Goal: Task Accomplishment & Management: Complete application form

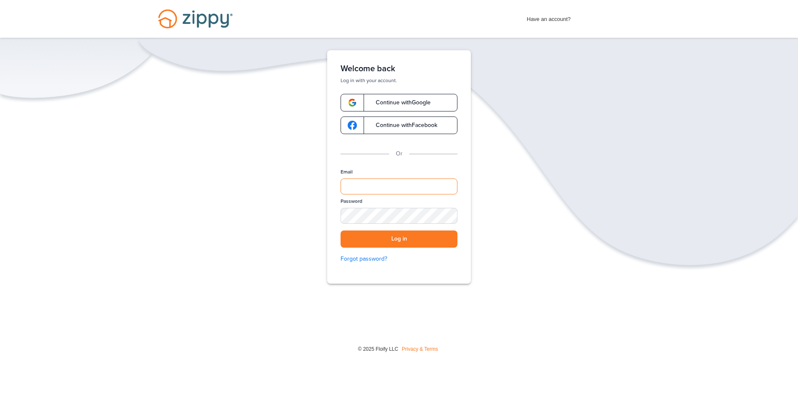
type input "**********"
click at [405, 241] on button "Log in" at bounding box center [399, 238] width 117 height 17
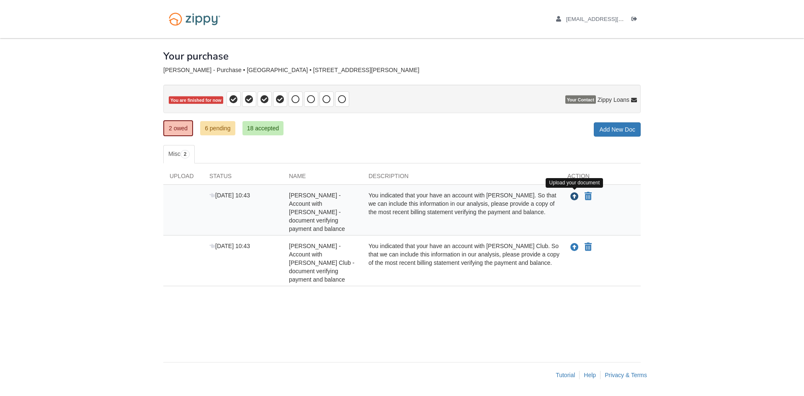
click at [574, 194] on icon "Upload Vincent Samuels - Account with Kay - document verifying payment and bala…" at bounding box center [575, 197] width 8 height 8
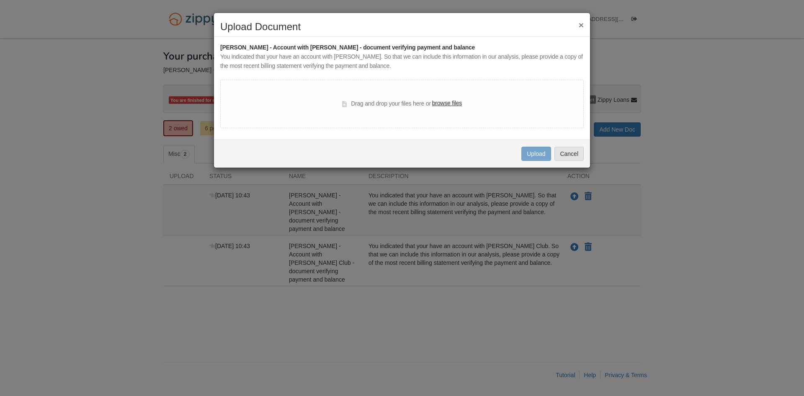
click at [441, 103] on label "browse files" at bounding box center [447, 103] width 30 height 9
click at [0, 0] on input "browse files" at bounding box center [0, 0] width 0 height 0
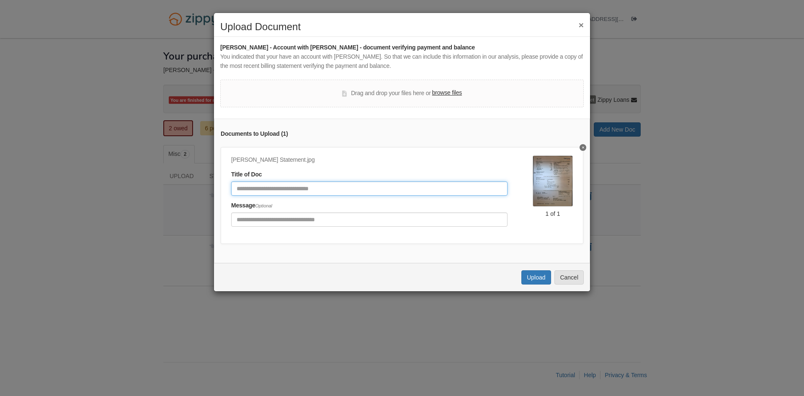
click at [289, 186] on input "Document Title" at bounding box center [369, 188] width 277 height 14
type input "**********"
click at [539, 284] on button "Upload" at bounding box center [536, 277] width 29 height 14
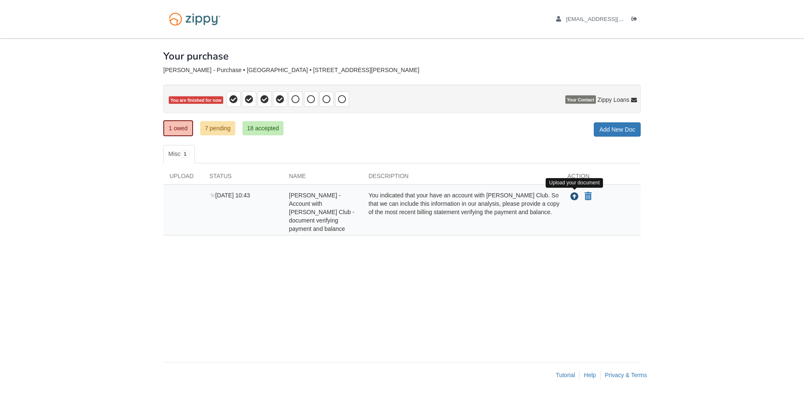
click at [576, 197] on icon "Upload Vincent Samuels - Account with Sam Club - document verifying payment and…" at bounding box center [575, 197] width 8 height 8
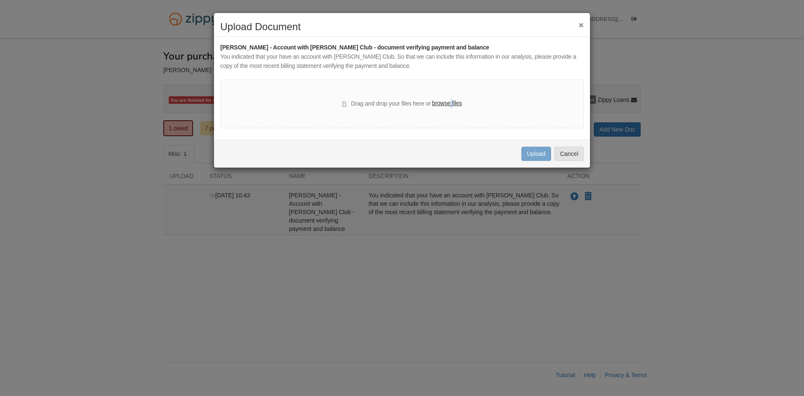
click at [451, 102] on label "browse files" at bounding box center [447, 103] width 30 height 9
click at [438, 102] on label "browse files" at bounding box center [447, 103] width 30 height 9
click at [0, 0] on input "browse files" at bounding box center [0, 0] width 0 height 0
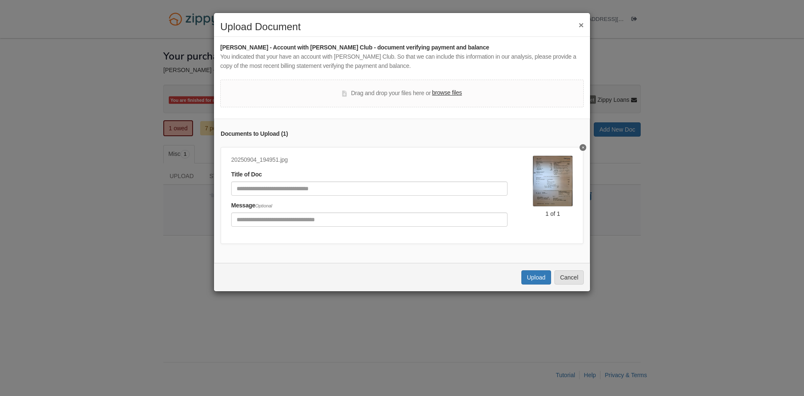
click at [549, 178] on img at bounding box center [553, 180] width 40 height 51
click at [550, 179] on img at bounding box center [553, 180] width 40 height 51
click at [582, 149] on icon "Delete undefined" at bounding box center [583, 147] width 2 height 3
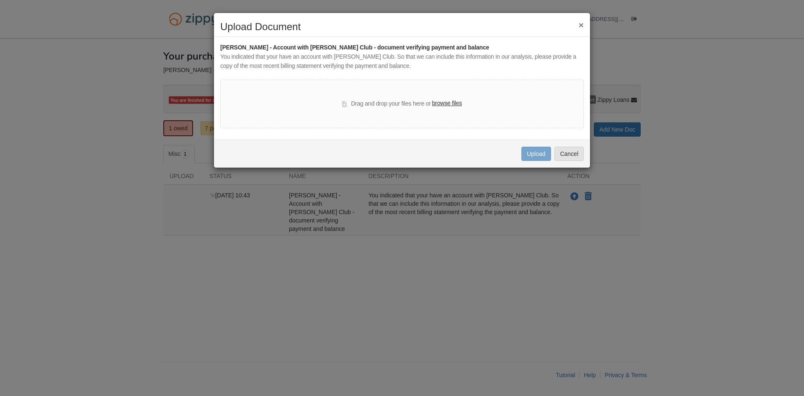
click at [448, 103] on label "browse files" at bounding box center [447, 103] width 30 height 9
click at [0, 0] on input "browse files" at bounding box center [0, 0] width 0 height 0
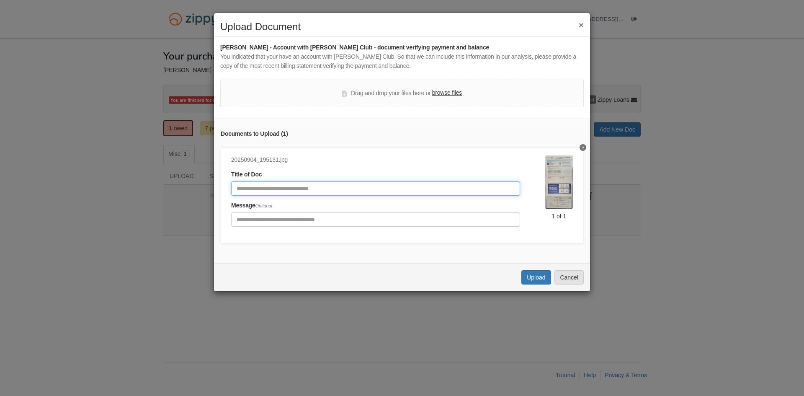
click at [449, 189] on input "Document Title" at bounding box center [375, 188] width 289 height 14
type input "**********"
click at [537, 281] on button "Upload" at bounding box center [536, 277] width 29 height 14
